Goal: Information Seeking & Learning: Find contact information

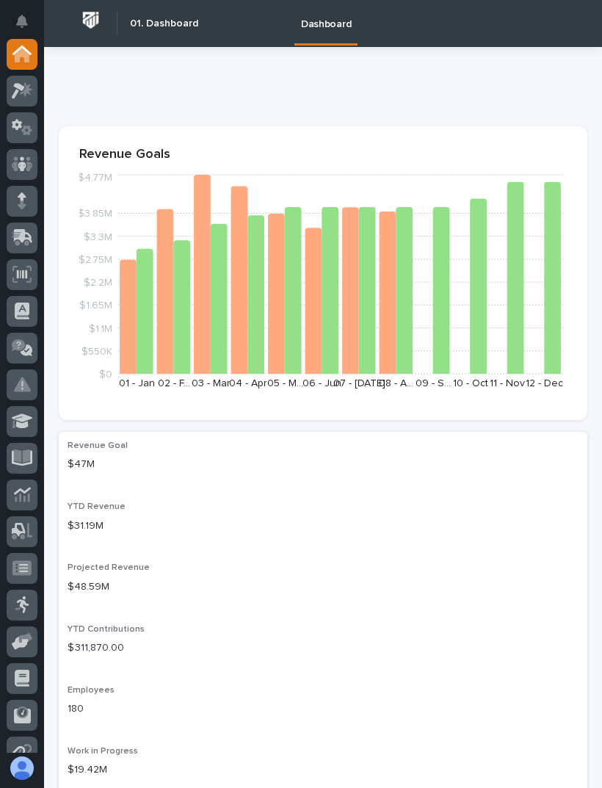
click at [25, 87] on icon at bounding box center [22, 90] width 21 height 17
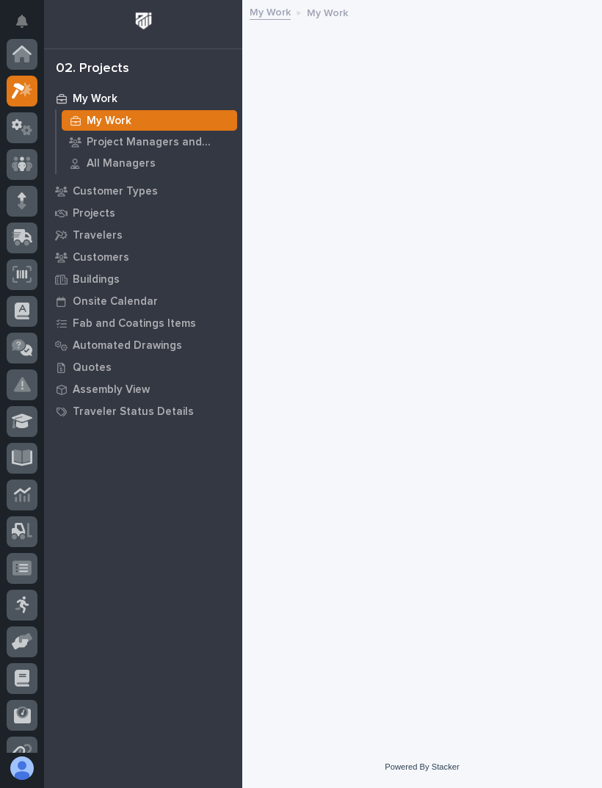
scroll to position [37, 0]
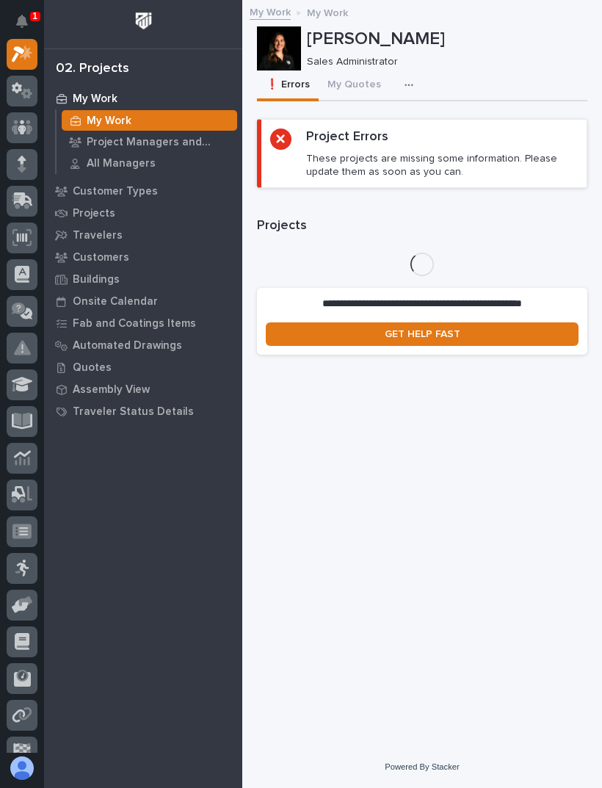
click at [26, 26] on icon "Notifications" at bounding box center [22, 21] width 12 height 13
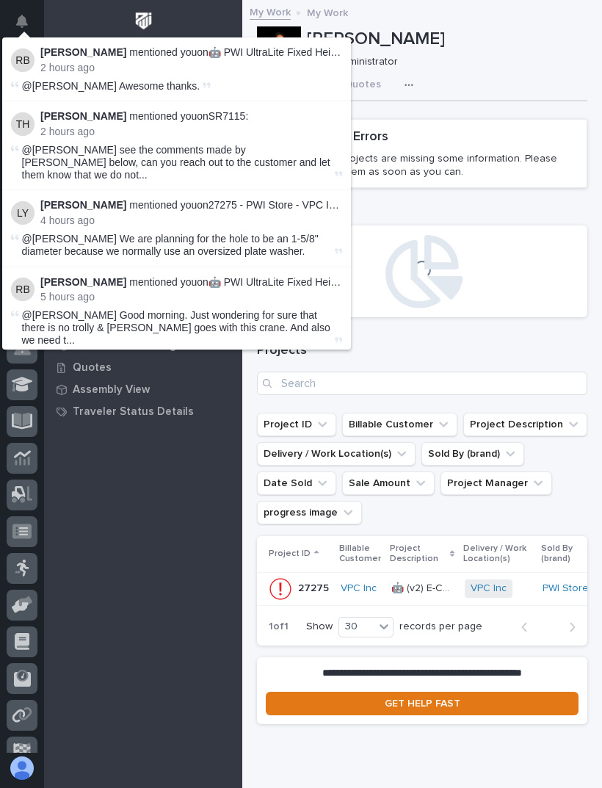
click at [28, 16] on button "Notifications" at bounding box center [22, 21] width 31 height 31
click at [27, 15] on icon "Notifications" at bounding box center [22, 21] width 12 height 13
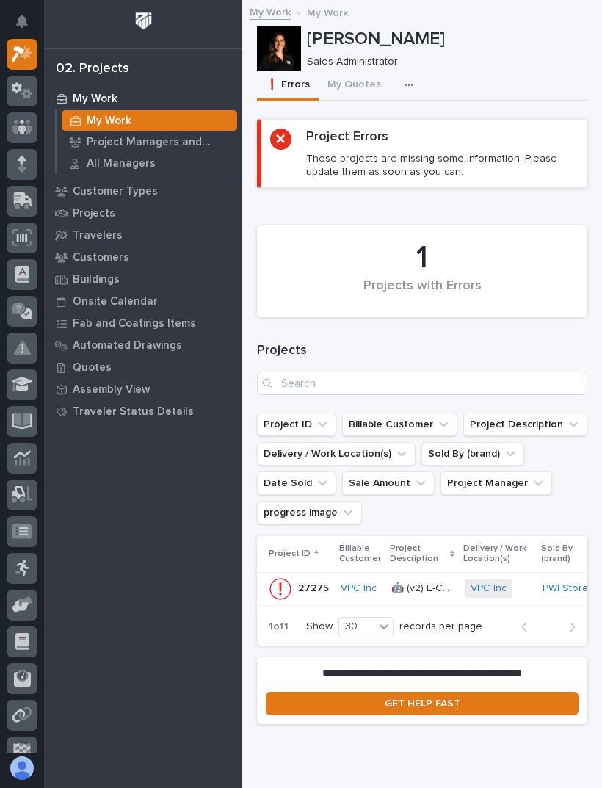
click at [106, 479] on div "My Work My Work Project Managers and Engineers All Managers Customer Types Proj…" at bounding box center [143, 437] width 198 height 701
click at [17, 98] on icon at bounding box center [22, 90] width 21 height 17
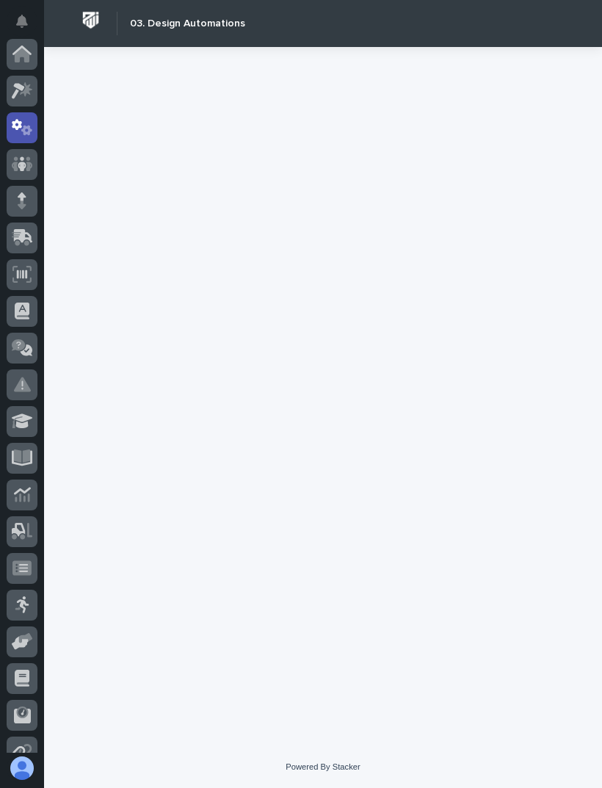
scroll to position [73, 0]
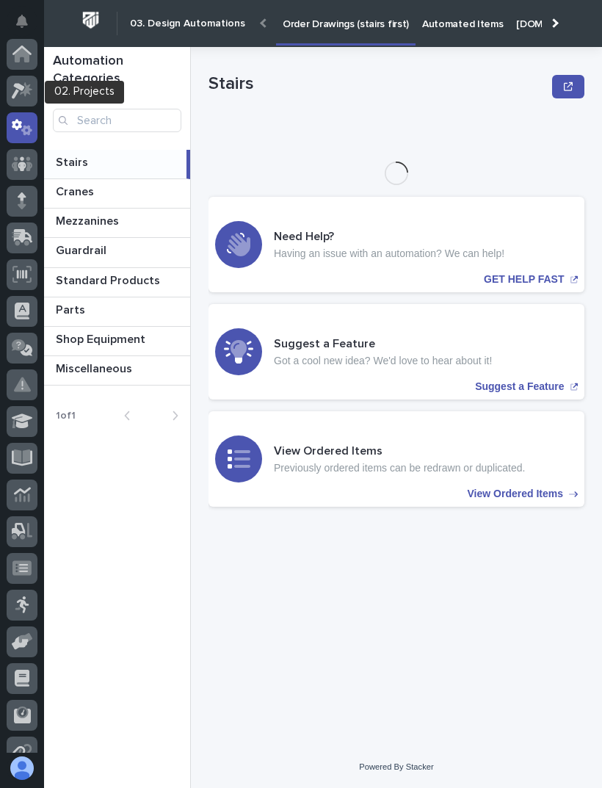
click at [21, 93] on icon at bounding box center [22, 90] width 21 height 17
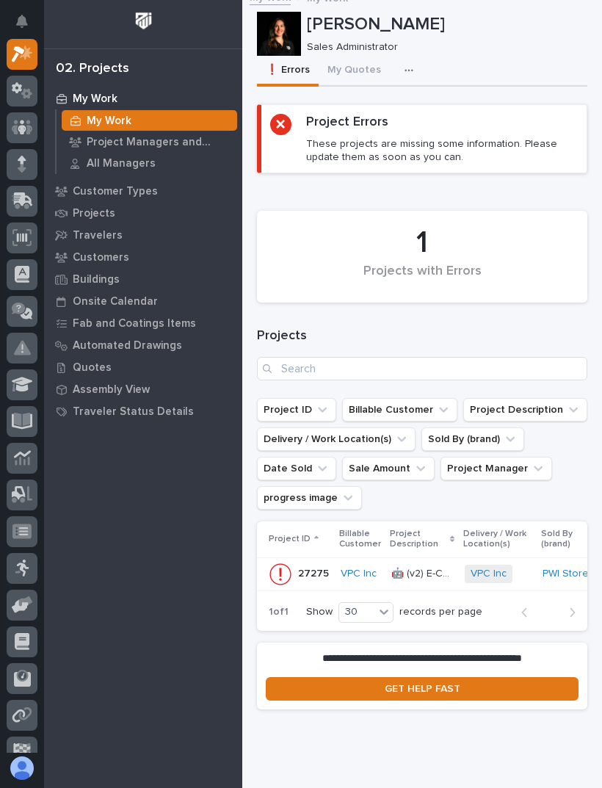
scroll to position [14, 0]
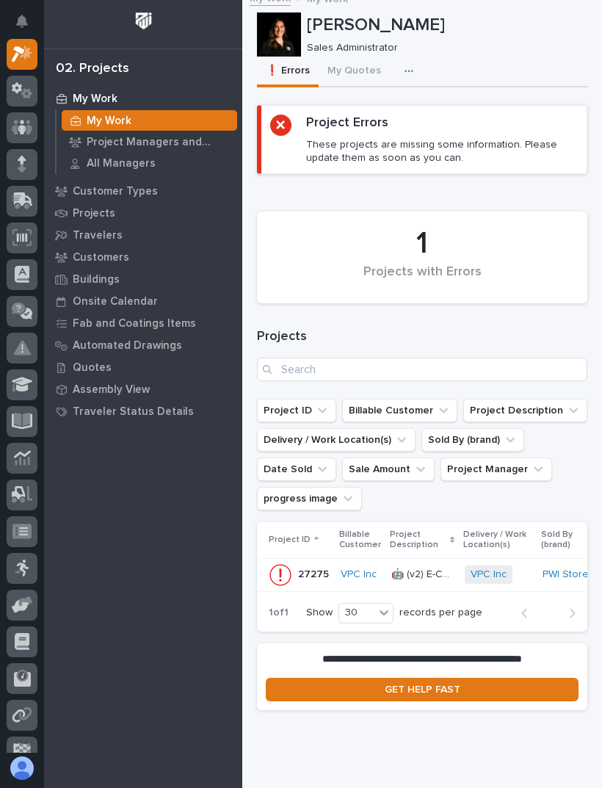
click at [88, 189] on p "Customer Types" at bounding box center [115, 191] width 85 height 13
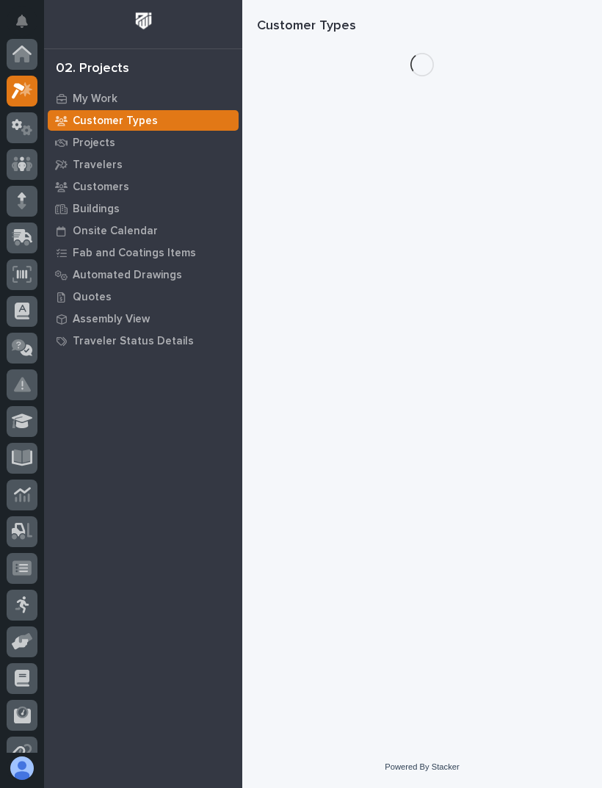
scroll to position [37, 0]
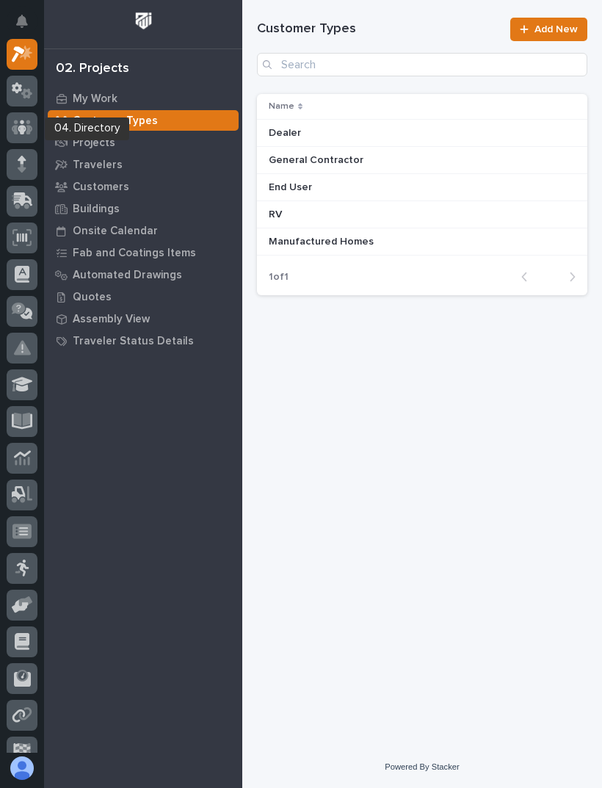
click at [15, 136] on div at bounding box center [22, 127] width 31 height 31
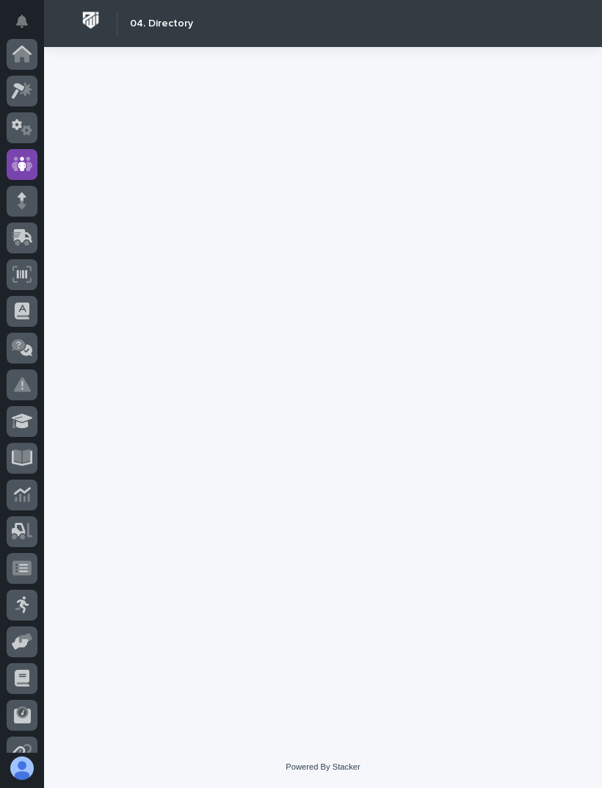
scroll to position [110, 0]
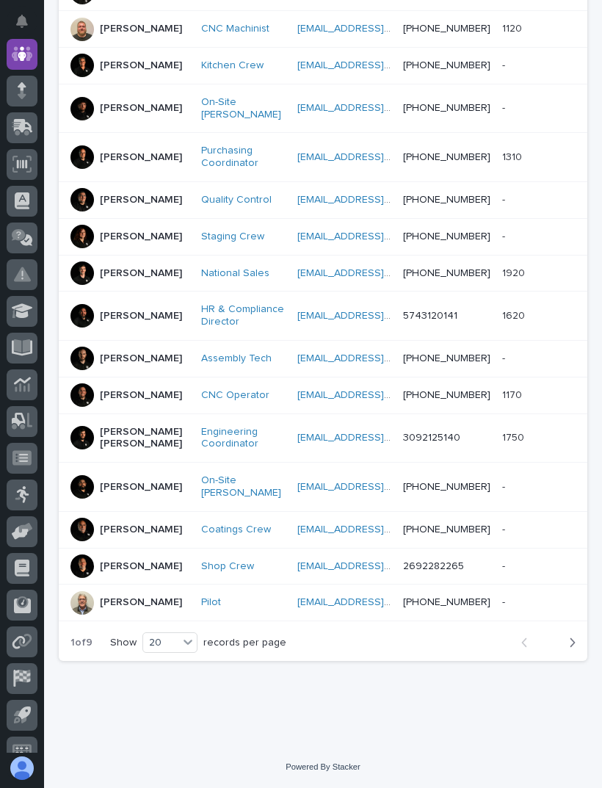
scroll to position [683, 0]
click at [558, 648] on button "Next" at bounding box center [568, 642] width 39 height 13
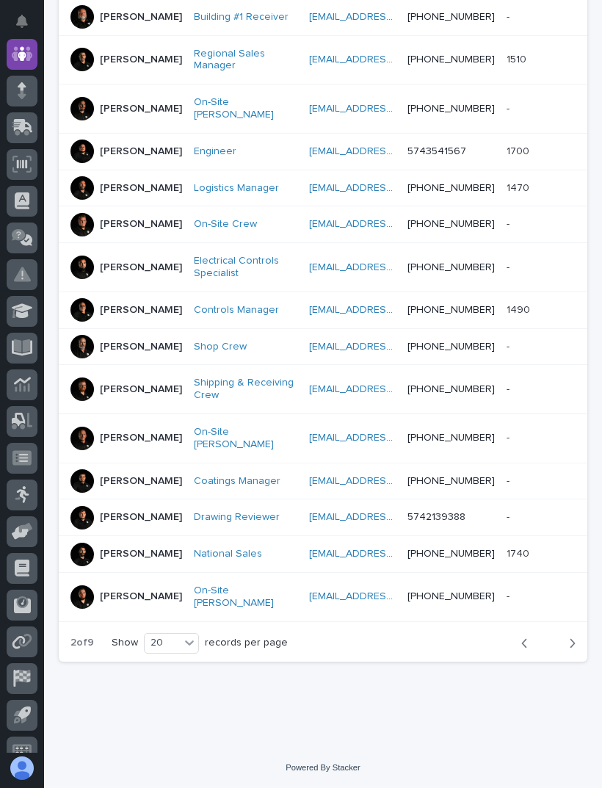
click at [552, 650] on button "Next" at bounding box center [568, 643] width 39 height 13
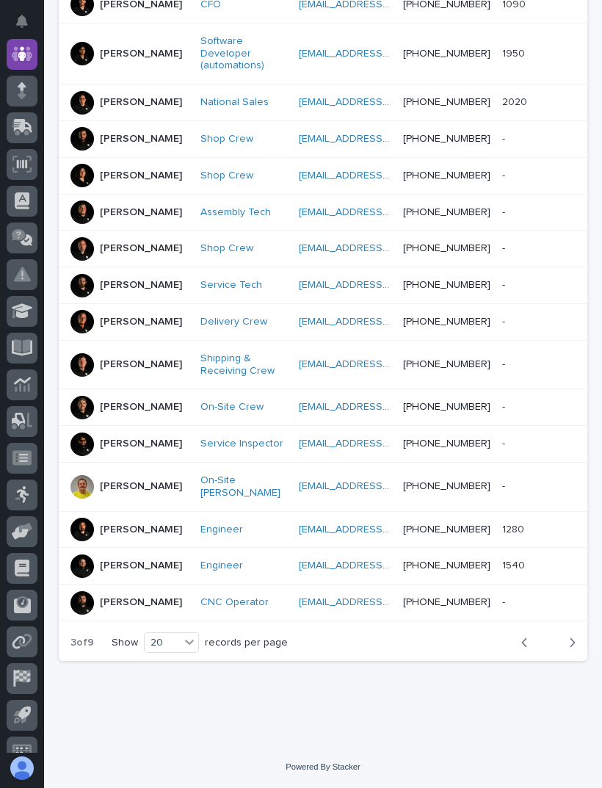
click at [556, 649] on button "Next" at bounding box center [568, 642] width 39 height 13
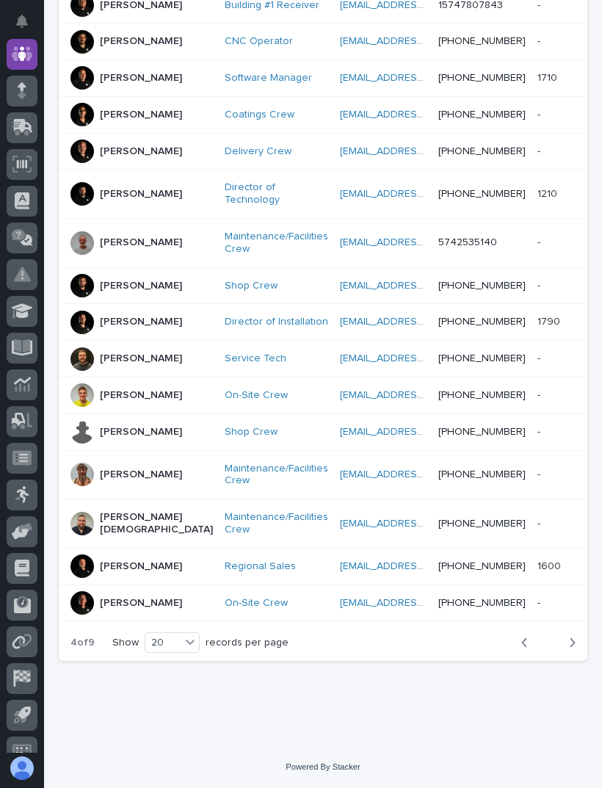
scroll to position [683, 0]
click at [572, 638] on icon "button" at bounding box center [572, 642] width 7 height 13
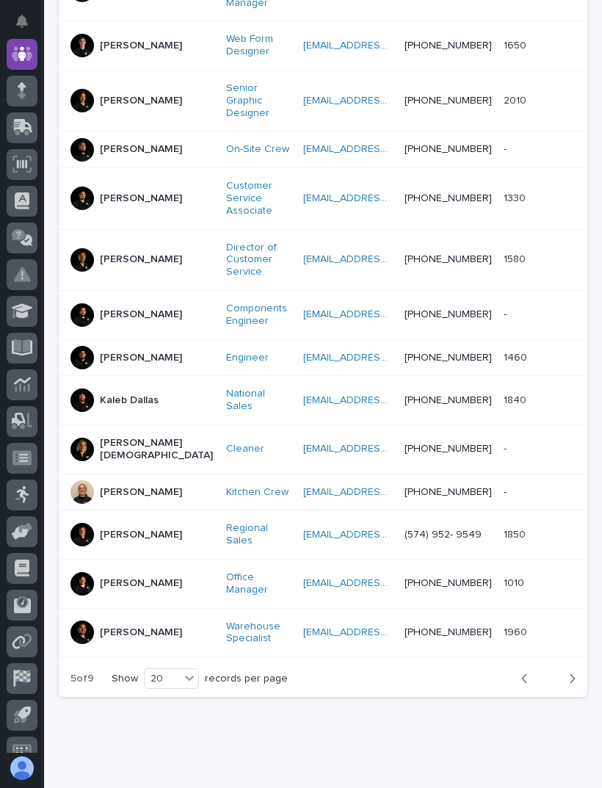
scroll to position [707, 0]
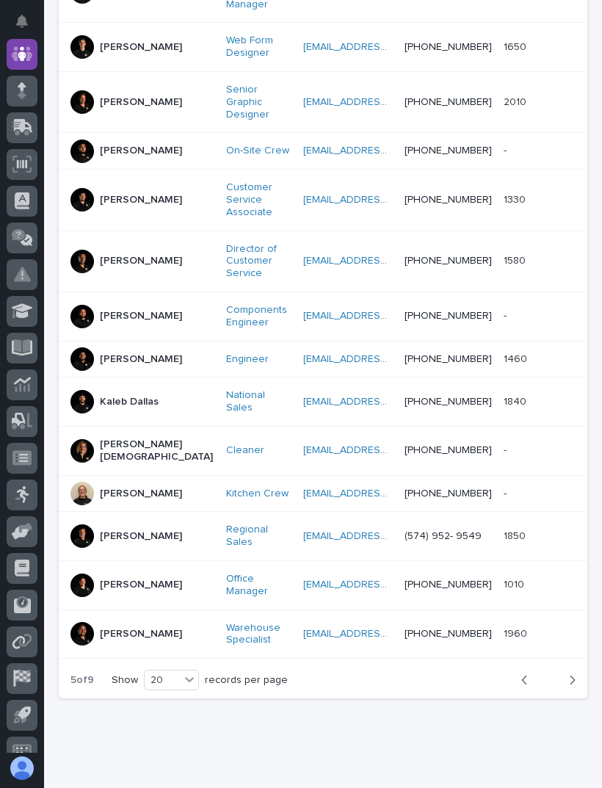
click at [561, 674] on button "Next" at bounding box center [568, 680] width 39 height 13
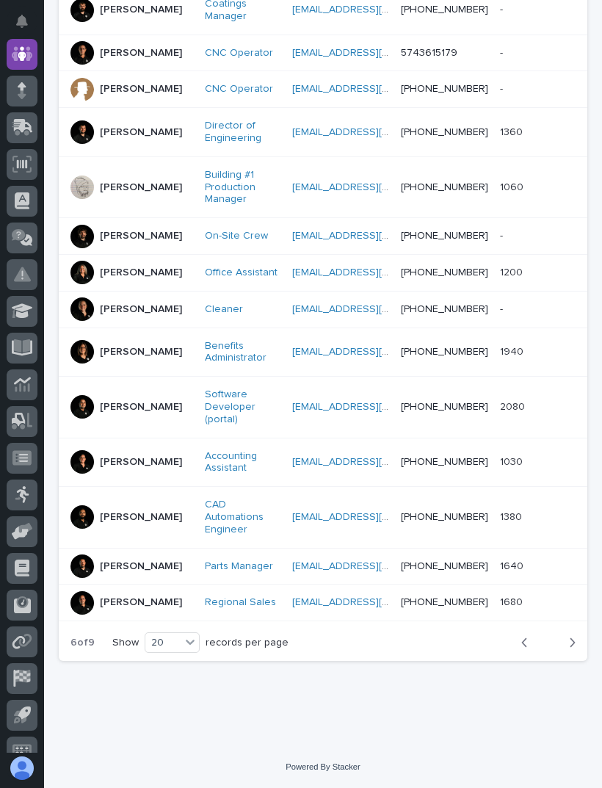
click at [565, 649] on div "button" at bounding box center [570, 642] width 12 height 13
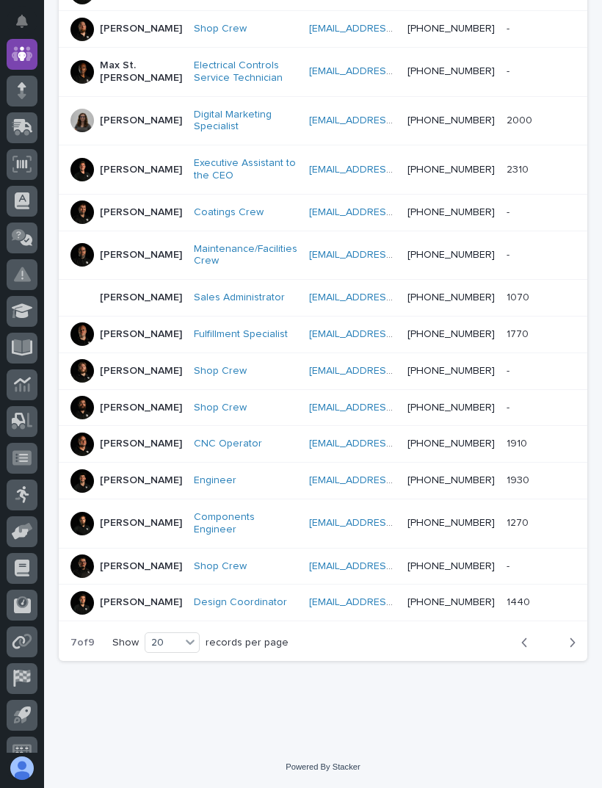
scroll to position [695, 0]
